Goal: Feedback & Contribution: Submit feedback/report problem

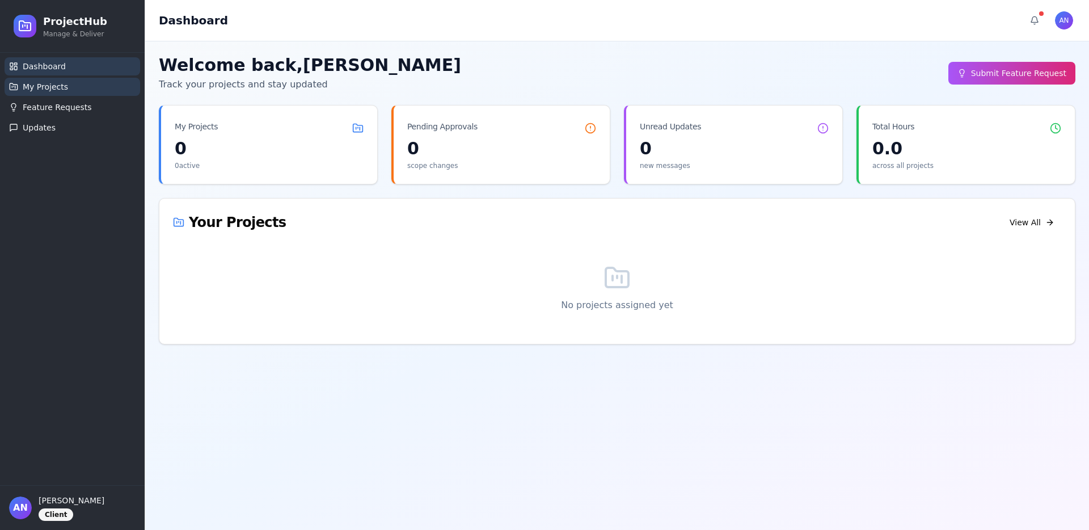
click at [83, 94] on link "My Projects" at bounding box center [73, 87] width 136 height 18
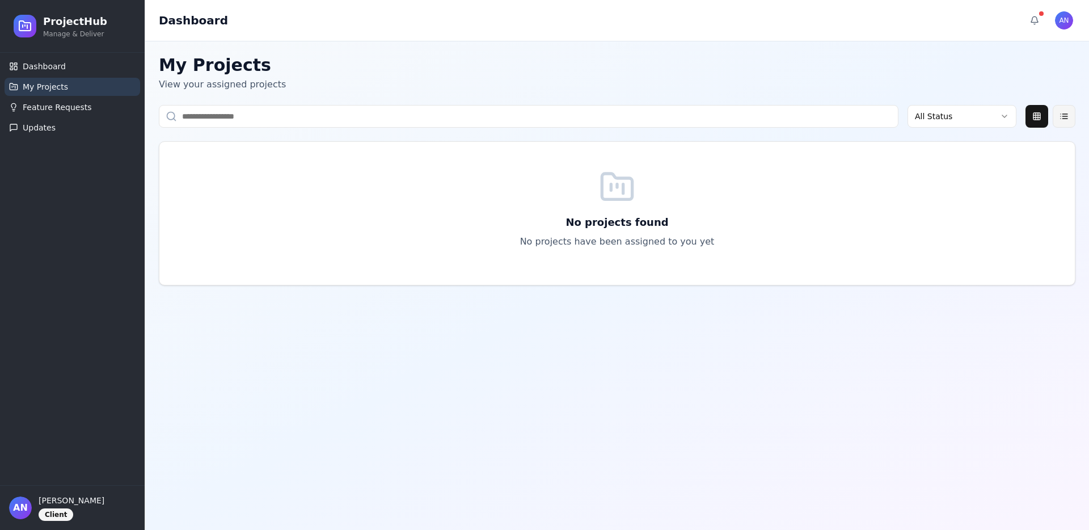
click at [1067, 121] on button at bounding box center [1064, 116] width 23 height 23
click at [1034, 122] on button at bounding box center [1036, 116] width 23 height 23
click at [47, 107] on span "Feature Requests" at bounding box center [57, 107] width 69 height 11
click at [50, 125] on span "Updates" at bounding box center [39, 127] width 33 height 11
click at [45, 67] on span "Dashboard" at bounding box center [44, 66] width 43 height 11
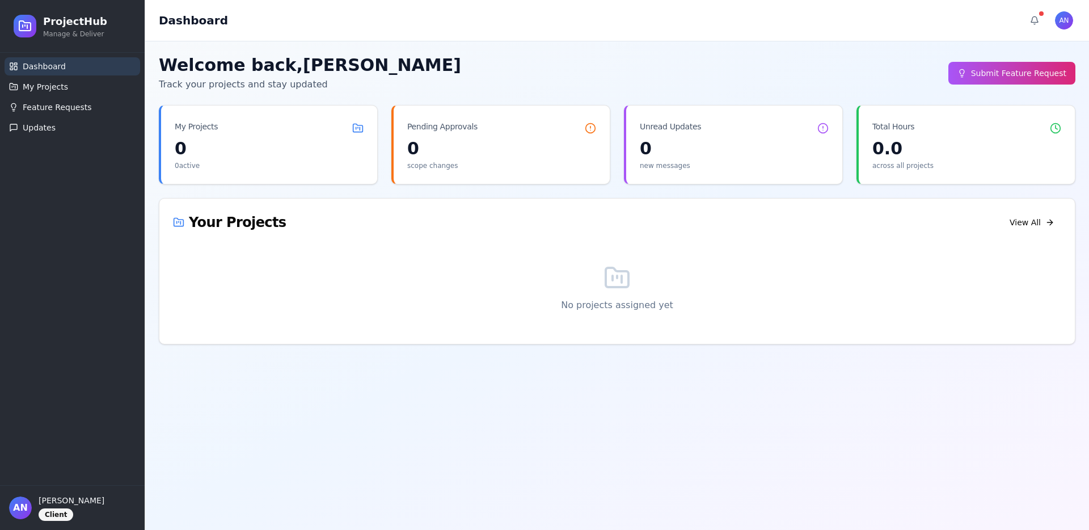
click at [55, 522] on div "AN angeline Client" at bounding box center [72, 507] width 145 height 45
click at [55, 519] on div "Client" at bounding box center [56, 514] width 35 height 12
click at [78, 504] on p "angeline" at bounding box center [87, 500] width 97 height 11
click at [1060, 22] on html "ProjectHub Manage & Deliver Dashboard My Projects Feature Requests Updates AN a…" at bounding box center [544, 265] width 1089 height 530
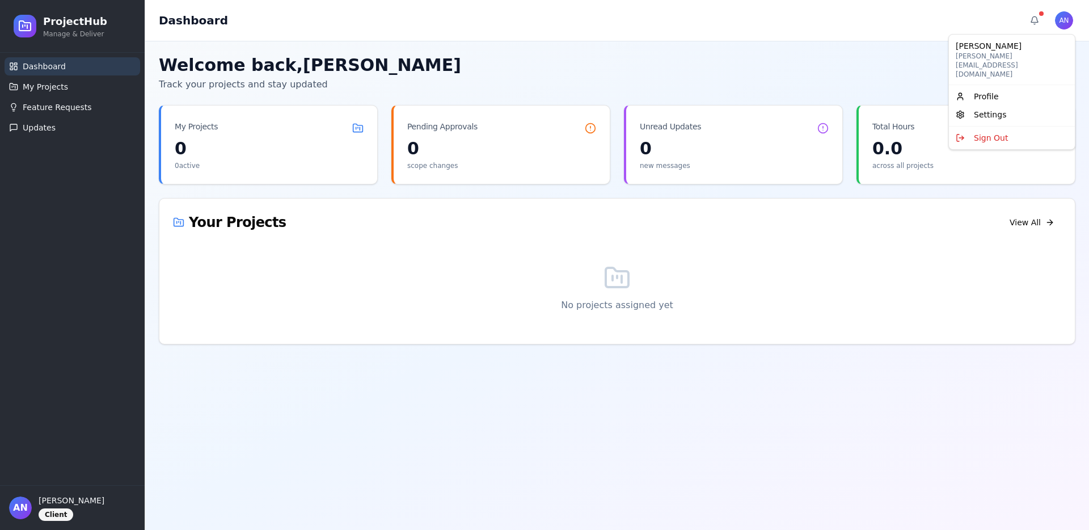
click at [890, 81] on html "ProjectHub Manage & Deliver Dashboard My Projects Feature Requests Updates AN a…" at bounding box center [544, 265] width 1089 height 530
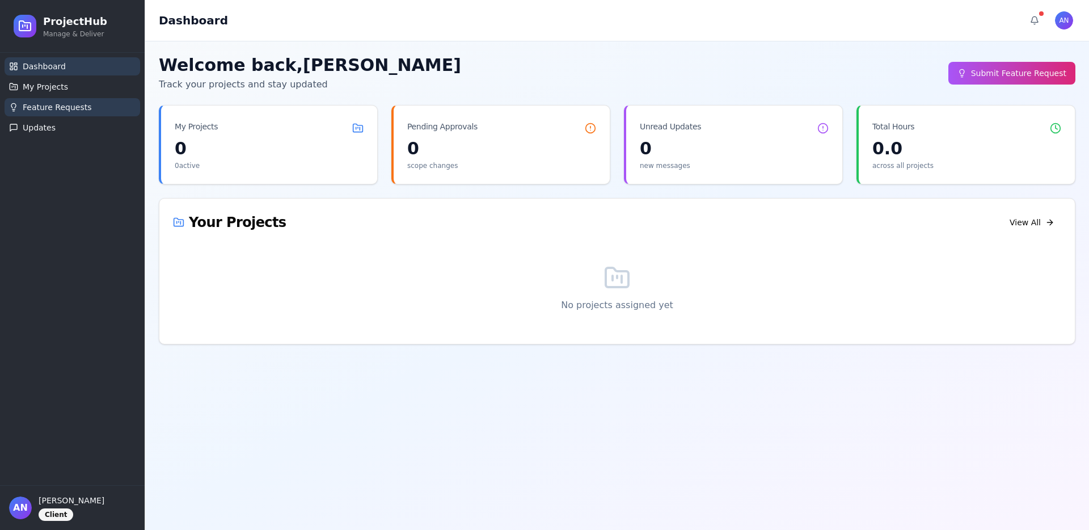
click at [75, 112] on span "Feature Requests" at bounding box center [57, 107] width 69 height 11
click at [53, 83] on span "My Projects" at bounding box center [45, 86] width 45 height 11
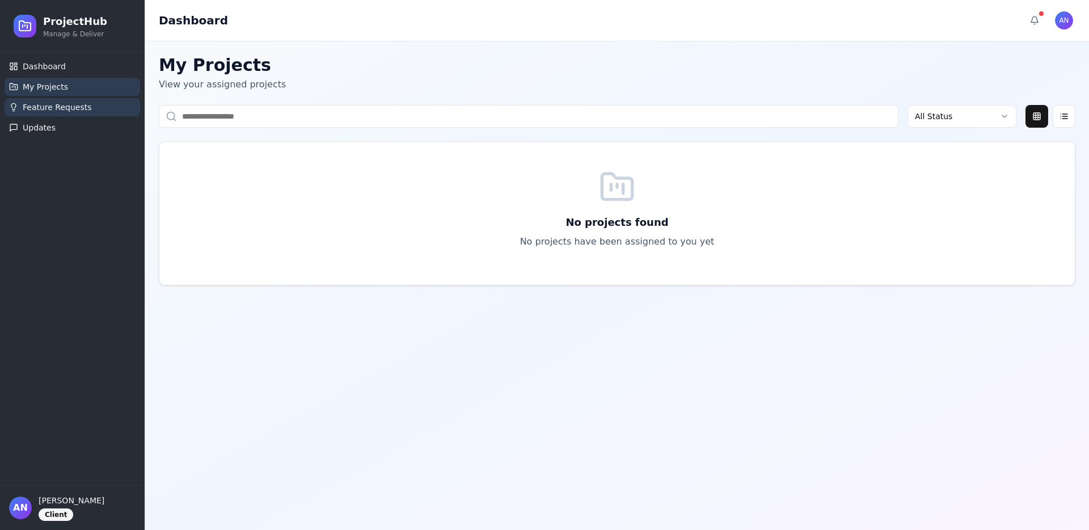
click at [69, 115] on button "Feature Requests" at bounding box center [73, 107] width 136 height 18
click at [68, 112] on span "Feature Requests" at bounding box center [57, 107] width 69 height 11
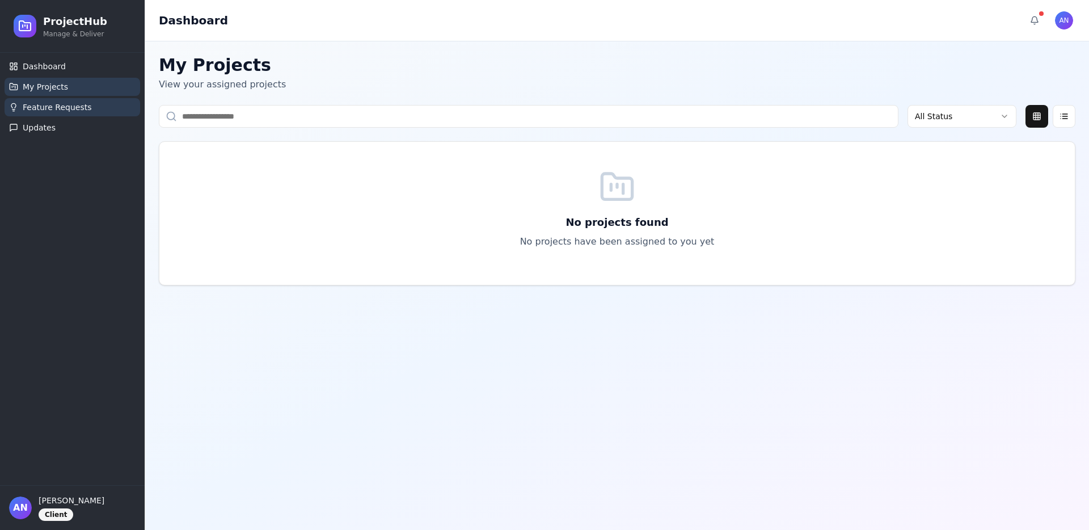
click at [68, 112] on span "Feature Requests" at bounding box center [57, 107] width 69 height 11
click at [65, 136] on button "Updates" at bounding box center [73, 128] width 136 height 18
click at [56, 73] on link "Dashboard" at bounding box center [73, 66] width 136 height 18
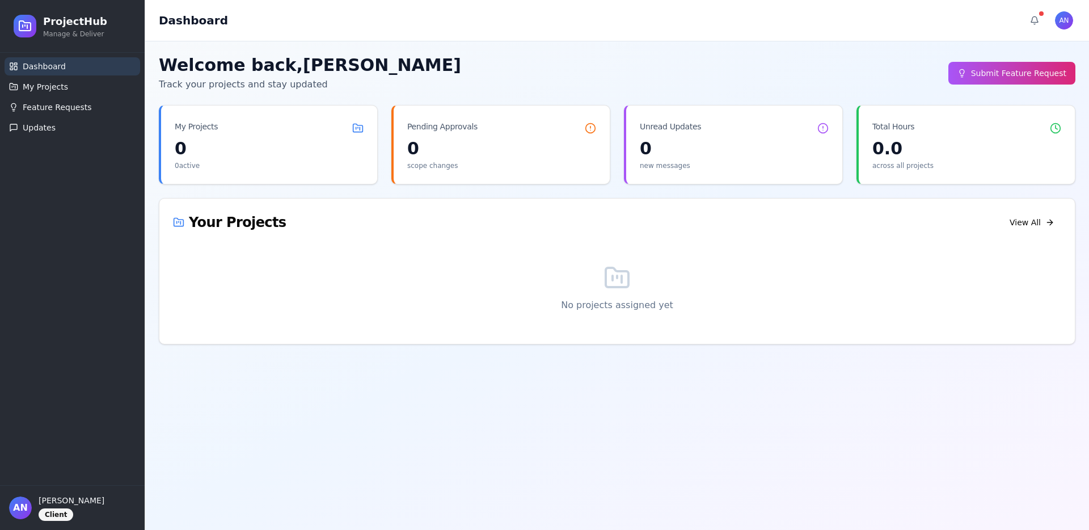
click at [85, 44] on div "ProjectHub Manage & Deliver" at bounding box center [72, 26] width 145 height 53
click at [81, 36] on p "Manage & Deliver" at bounding box center [75, 33] width 64 height 9
click at [31, 509] on span "AN" at bounding box center [20, 507] width 23 height 23
click at [19, 509] on span "AN" at bounding box center [20, 507] width 23 height 23
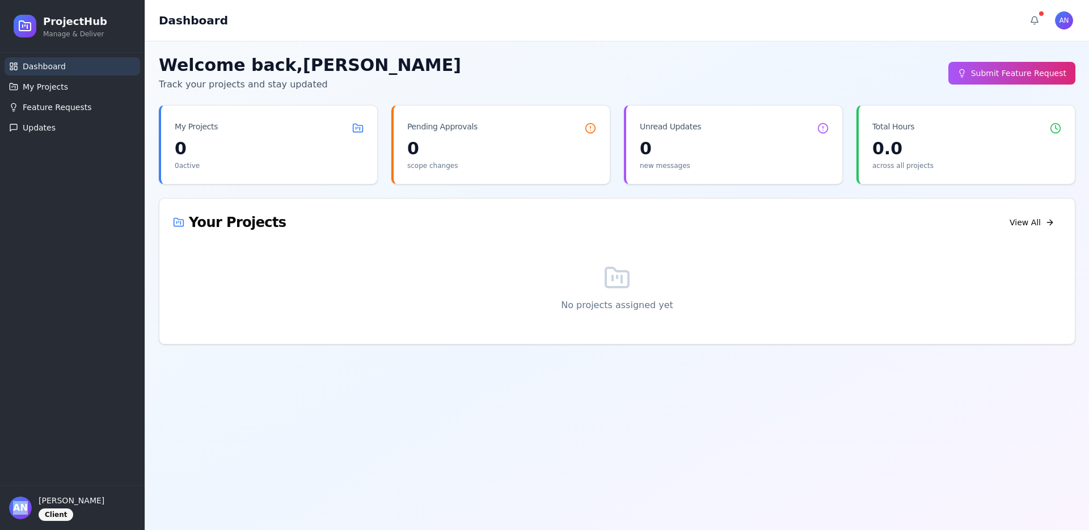
click at [19, 509] on span "AN" at bounding box center [20, 507] width 23 height 23
click at [43, 509] on div "Client" at bounding box center [56, 514] width 35 height 12
click at [53, 506] on div "angeline Client" at bounding box center [87, 508] width 97 height 26
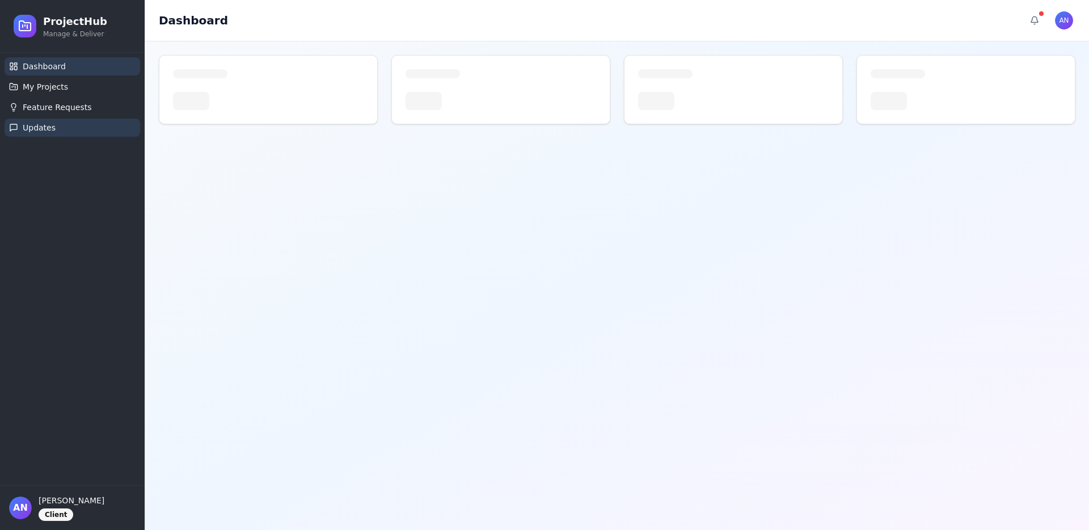
click at [52, 128] on span "Updates" at bounding box center [39, 127] width 33 height 11
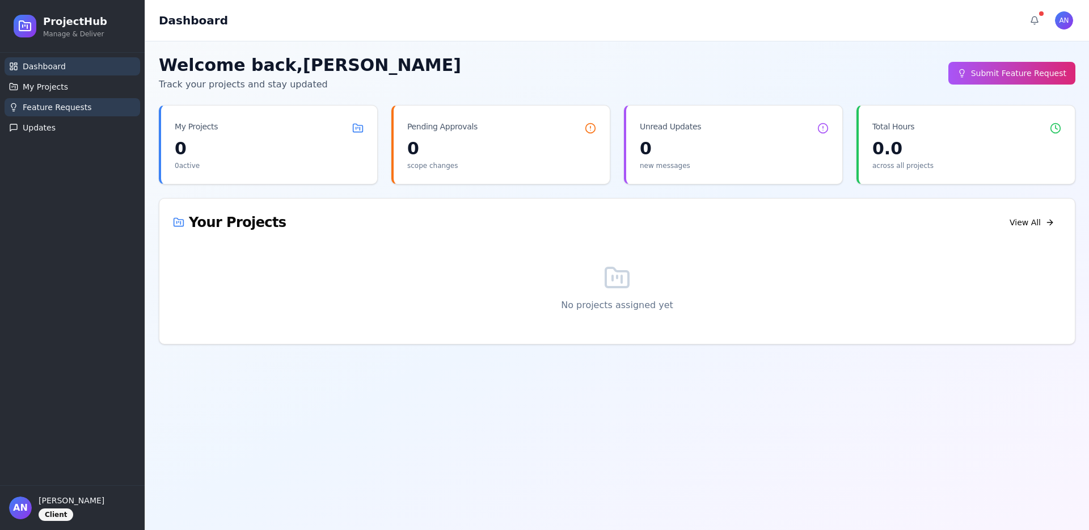
click at [50, 112] on span "Feature Requests" at bounding box center [57, 107] width 69 height 11
click at [252, 141] on div "0" at bounding box center [269, 148] width 189 height 20
click at [361, 133] on div "My Projects" at bounding box center [269, 121] width 216 height 33
click at [361, 133] on icon at bounding box center [357, 127] width 11 height 11
click at [360, 128] on icon at bounding box center [360, 128] width 0 height 3
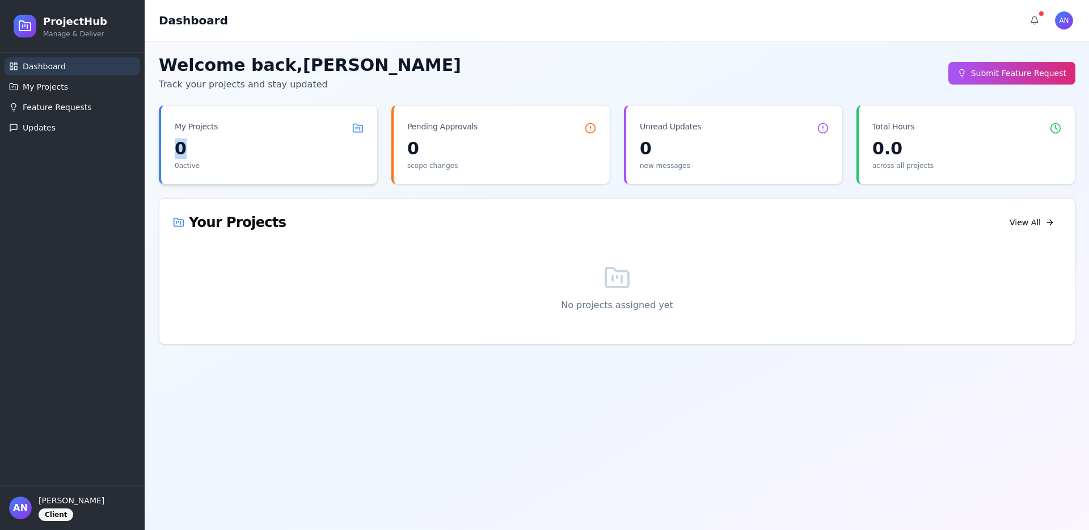
click at [360, 128] on icon at bounding box center [360, 128] width 0 height 3
click at [990, 70] on button "Submit Feature Request" at bounding box center [1011, 73] width 127 height 23
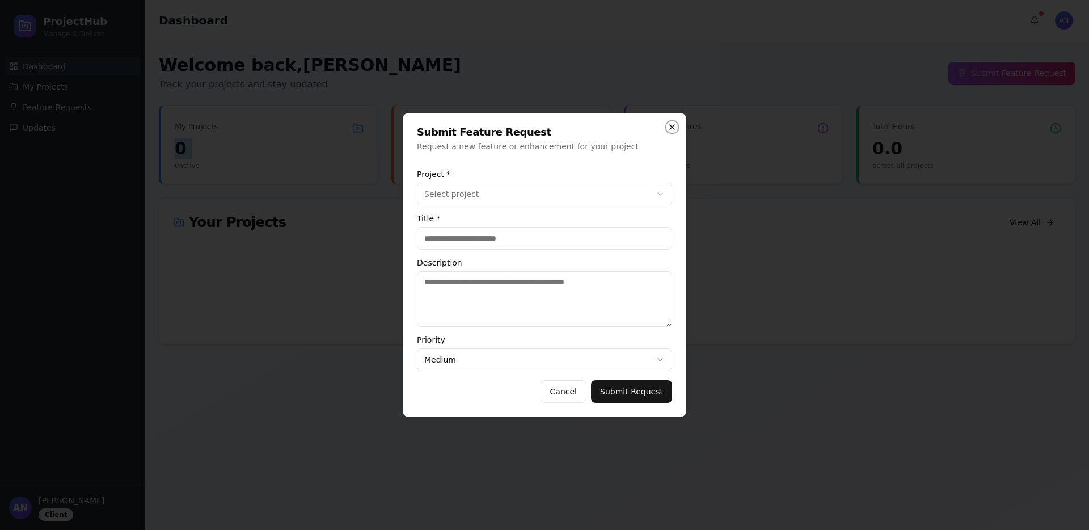
click at [670, 125] on icon "button" at bounding box center [672, 127] width 5 height 5
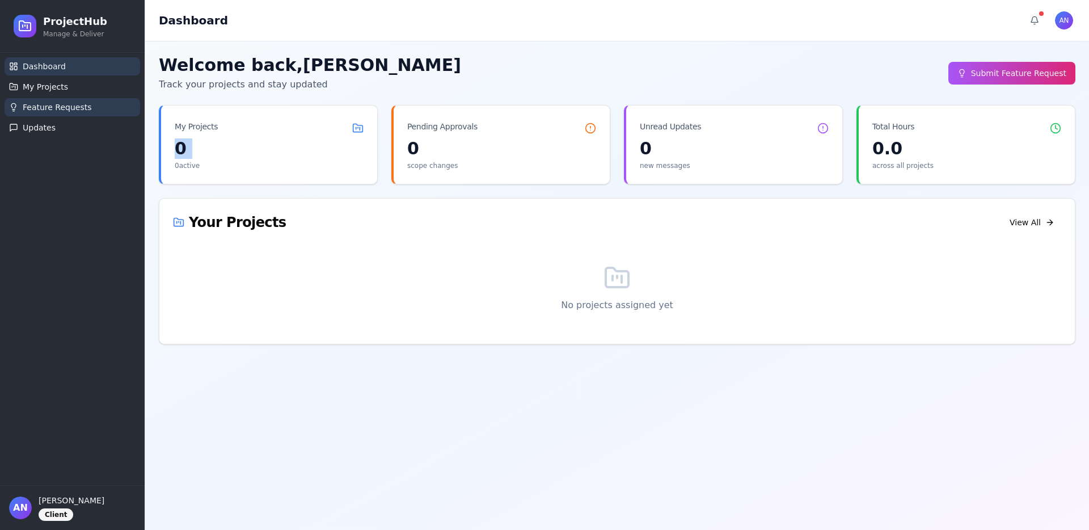
click at [77, 110] on span "Feature Requests" at bounding box center [57, 107] width 69 height 11
click at [53, 72] on link "Dashboard" at bounding box center [73, 66] width 136 height 18
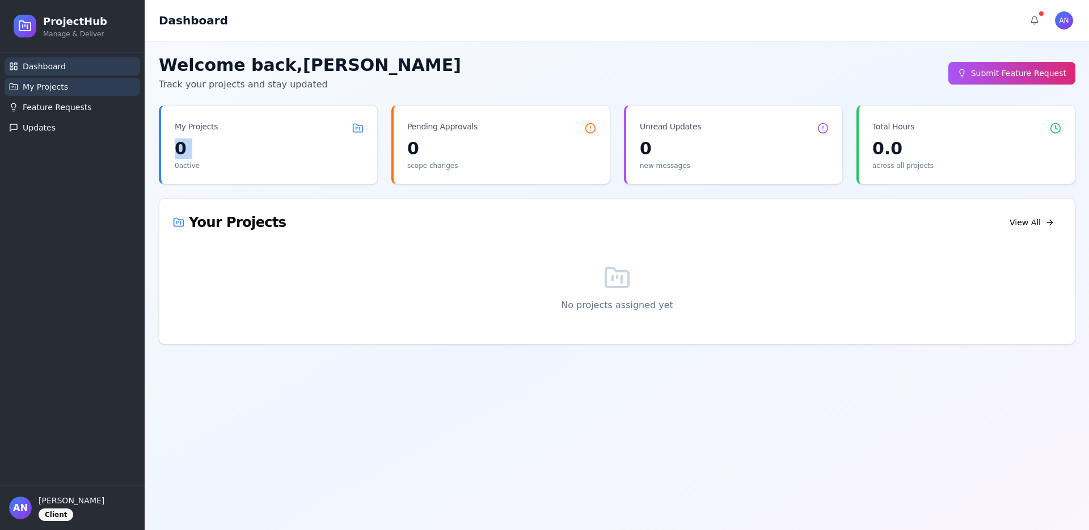
click at [53, 85] on span "My Projects" at bounding box center [45, 86] width 45 height 11
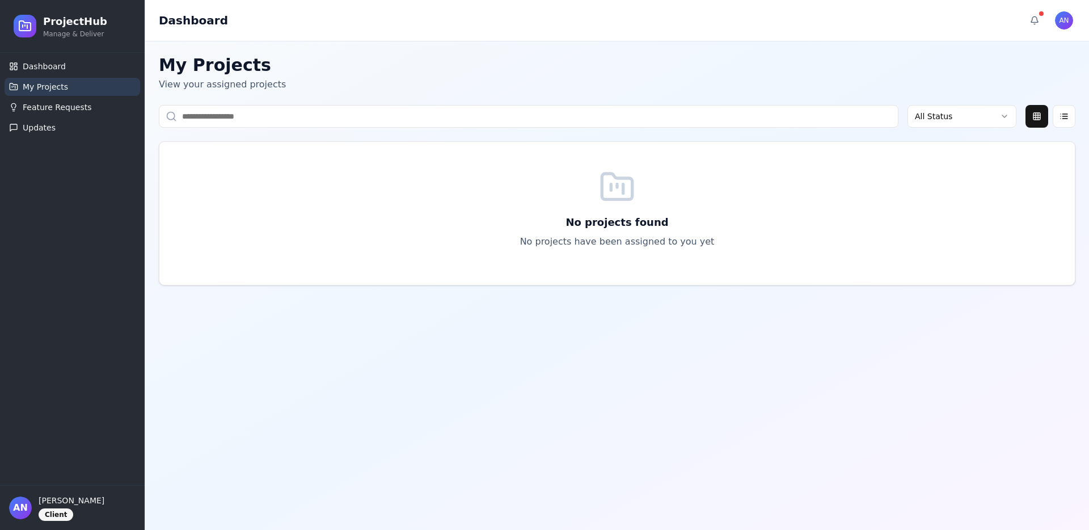
click at [53, 86] on span "My Projects" at bounding box center [45, 86] width 45 height 11
click at [53, 65] on span "Dashboard" at bounding box center [44, 66] width 43 height 11
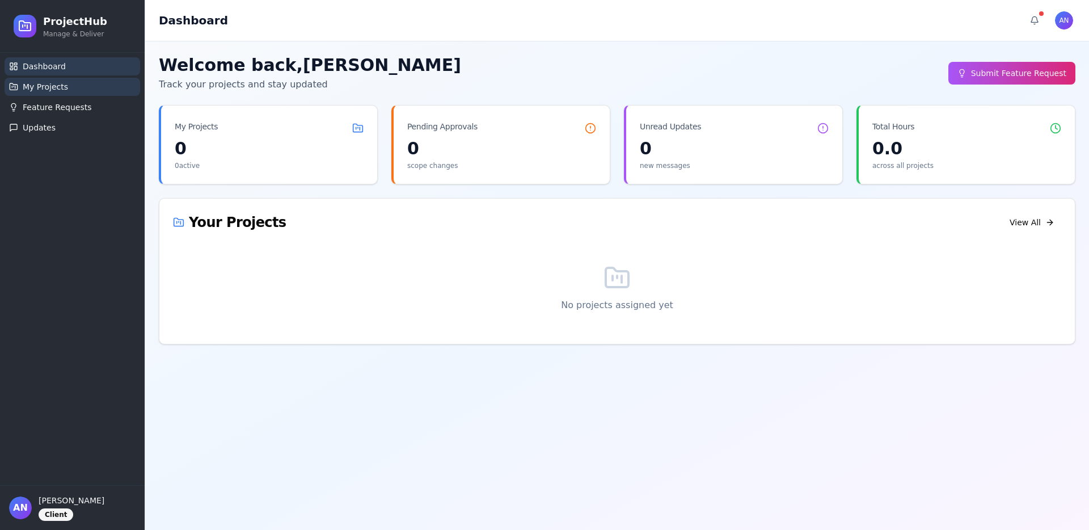
click at [54, 82] on span "My Projects" at bounding box center [45, 86] width 45 height 11
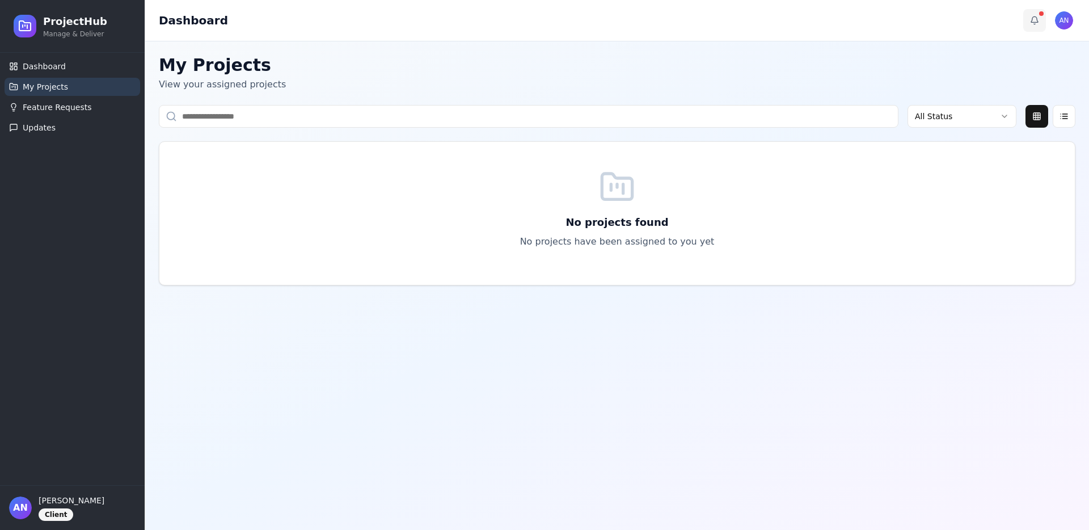
click at [1032, 28] on button at bounding box center [1034, 20] width 23 height 23
click at [1033, 27] on button at bounding box center [1034, 20] width 23 height 23
click at [64, 107] on span "Feature Requests" at bounding box center [57, 107] width 69 height 11
click at [82, 110] on span "Feature Requests" at bounding box center [57, 107] width 69 height 11
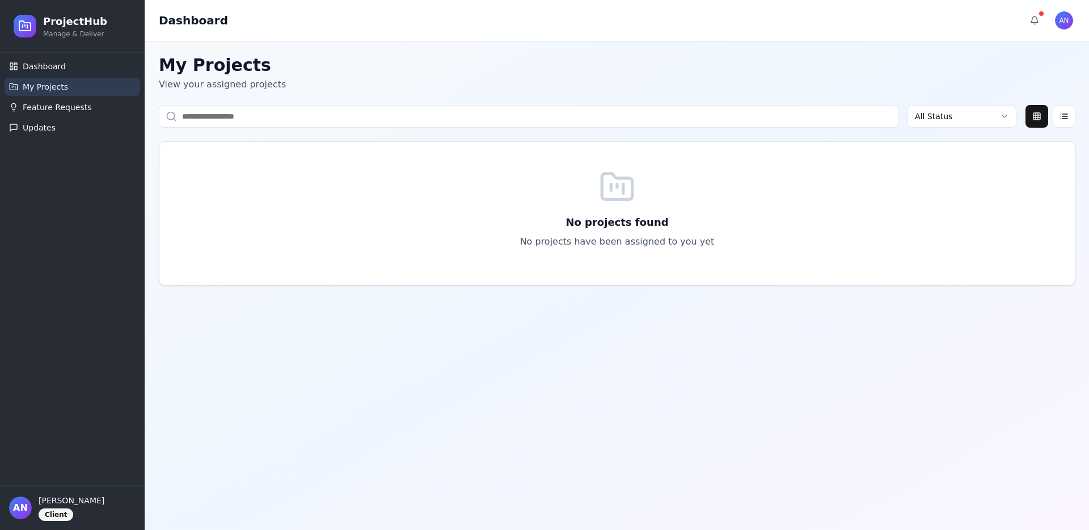
click at [62, 79] on link "My Projects" at bounding box center [73, 87] width 136 height 18
click at [60, 59] on link "Dashboard" at bounding box center [73, 66] width 136 height 18
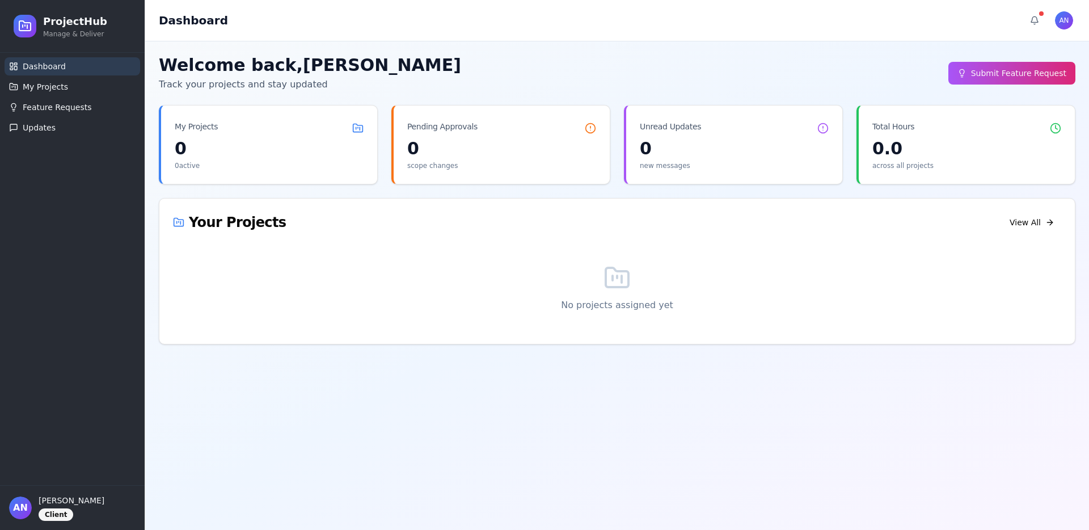
click at [974, 79] on button "Submit Feature Request" at bounding box center [1011, 73] width 127 height 23
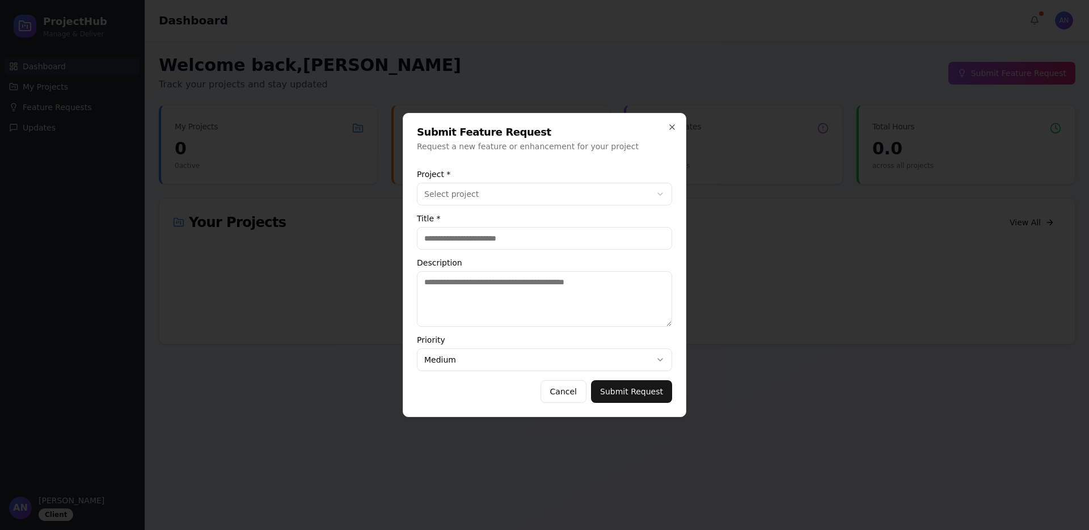
click at [470, 200] on body "ProjectHub Manage & Deliver Dashboard My Projects Feature Requests Updates AN a…" at bounding box center [544, 265] width 1089 height 530
click at [467, 197] on body "ProjectHub Manage & Deliver Dashboard My Projects Feature Requests Updates AN a…" at bounding box center [544, 265] width 1089 height 530
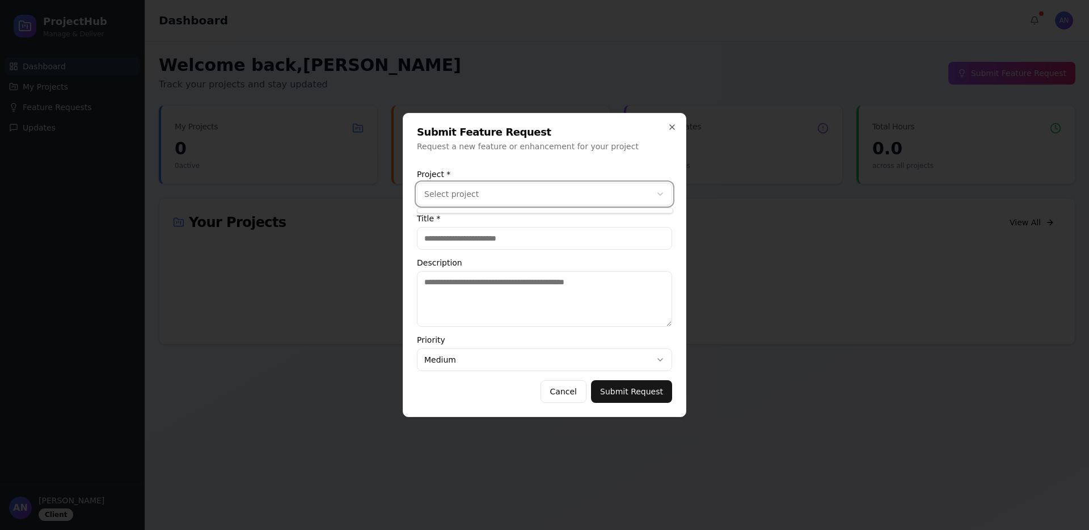
click at [467, 197] on body "ProjectHub Manage & Deliver Dashboard My Projects Feature Requests Updates AN a…" at bounding box center [544, 265] width 1089 height 530
click at [675, 128] on icon "button" at bounding box center [671, 126] width 9 height 9
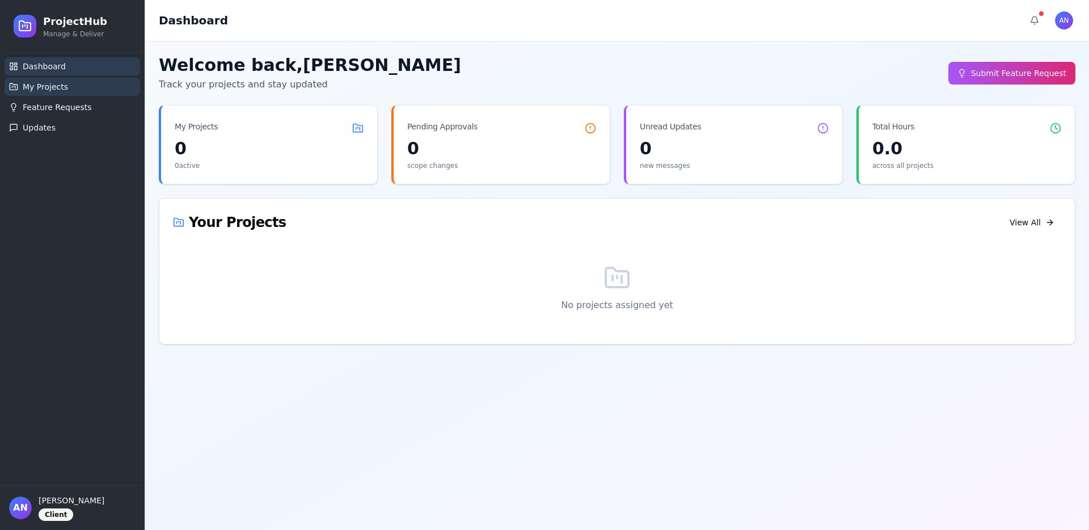
click at [56, 86] on span "My Projects" at bounding box center [45, 86] width 45 height 11
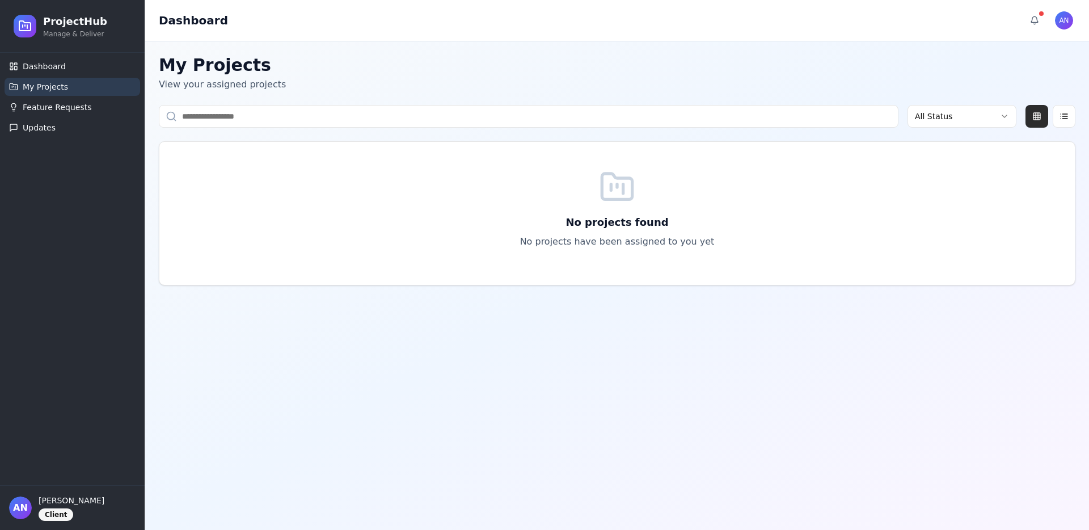
click at [1036, 113] on button at bounding box center [1036, 116] width 23 height 23
click at [1059, 113] on button at bounding box center [1064, 116] width 23 height 23
click at [939, 112] on html "ProjectHub Manage & Deliver Dashboard My Projects Feature Requests Updates AN a…" at bounding box center [544, 265] width 1089 height 530
click at [712, 116] on input at bounding box center [528, 116] width 739 height 23
click at [73, 107] on span "Feature Requests" at bounding box center [57, 107] width 69 height 11
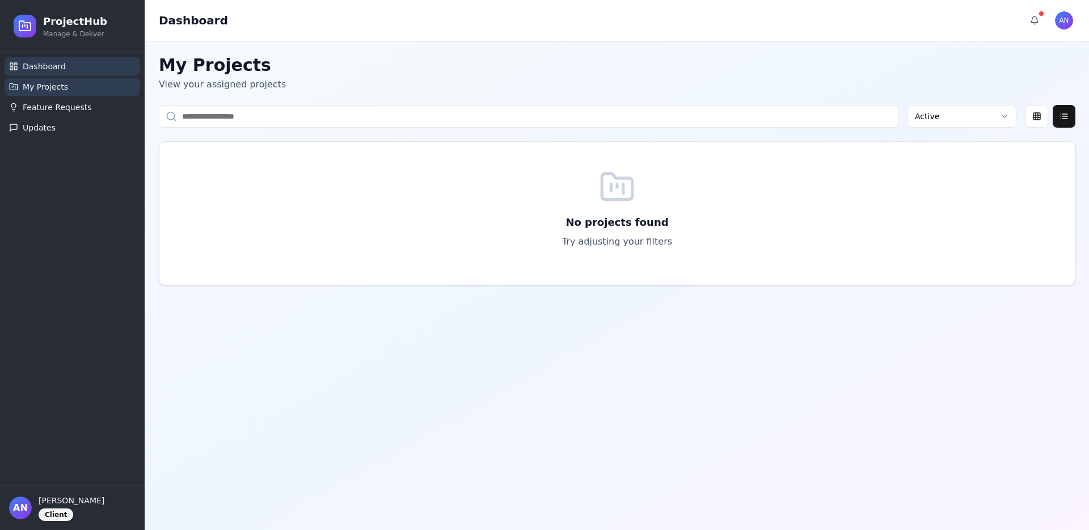
click at [74, 66] on link "Dashboard" at bounding box center [73, 66] width 136 height 18
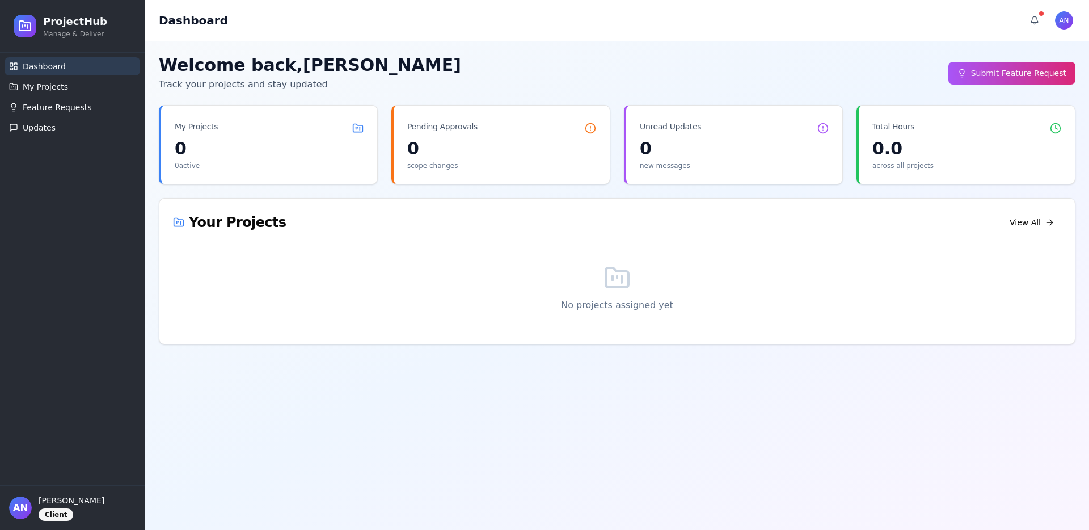
click at [1036, 73] on button "Submit Feature Request" at bounding box center [1011, 73] width 127 height 23
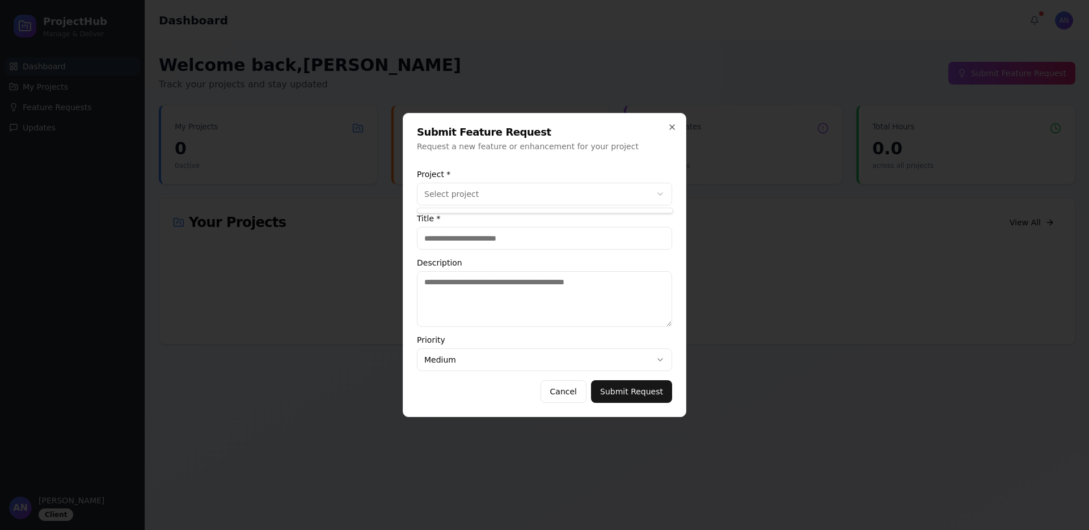
click at [560, 194] on body "ProjectHub Manage & Deliver Dashboard My Projects Feature Requests Updates AN a…" at bounding box center [544, 265] width 1089 height 530
click at [502, 242] on body "ProjectHub Manage & Deliver Dashboard My Projects Feature Requests Updates AN a…" at bounding box center [544, 265] width 1089 height 530
click at [502, 242] on input "Title *" at bounding box center [544, 238] width 255 height 23
type input "**********"
click at [491, 284] on textarea "Description" at bounding box center [544, 299] width 255 height 56
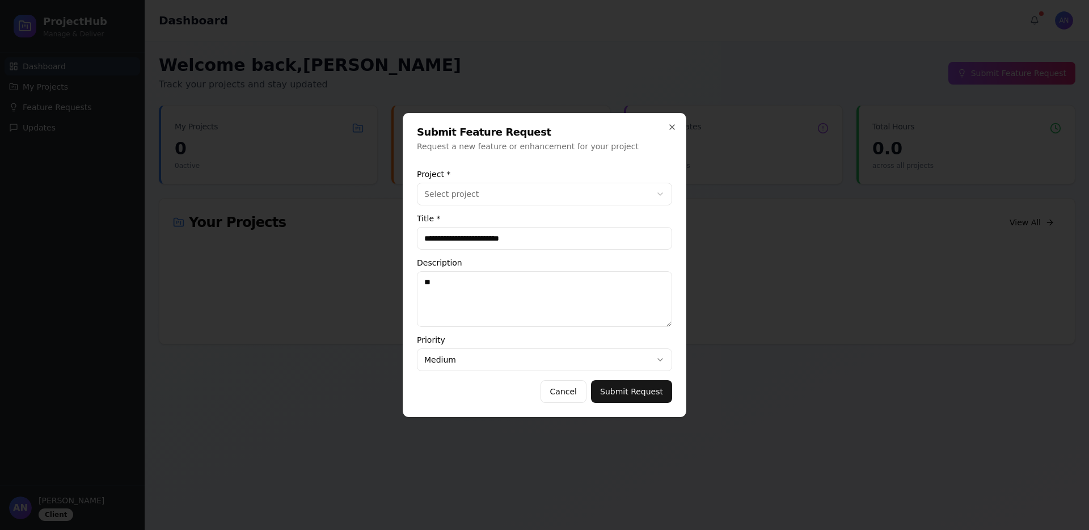
type textarea "*"
type textarea "**********"
click at [626, 397] on button "Submit Request" at bounding box center [631, 391] width 81 height 23
click at [492, 208] on div "**********" at bounding box center [544, 270] width 255 height 219
click at [498, 202] on body "**********" at bounding box center [544, 265] width 1089 height 530
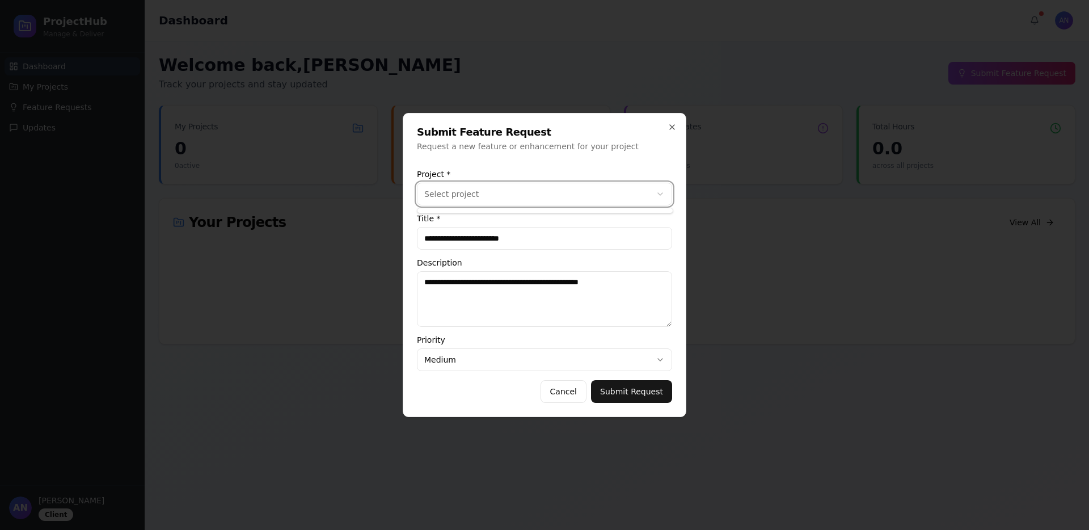
click at [499, 202] on body "**********" at bounding box center [544, 265] width 1089 height 530
click at [457, 197] on body "**********" at bounding box center [544, 265] width 1089 height 530
click at [634, 384] on button "Submit Request" at bounding box center [631, 391] width 81 height 23
